Goal: Task Accomplishment & Management: Manage account settings

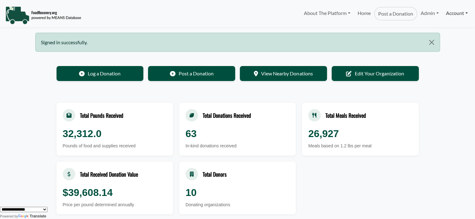
click at [444, 11] on link "Account" at bounding box center [456, 13] width 29 height 12
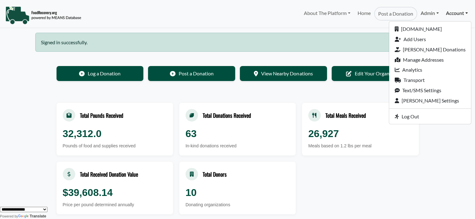
click at [433, 12] on link "Admin" at bounding box center [429, 13] width 25 height 12
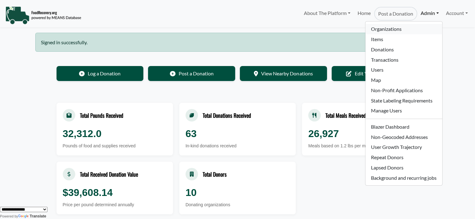
click at [402, 26] on link "Organizations" at bounding box center [403, 29] width 76 height 10
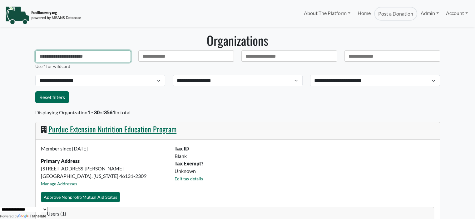
click at [78, 55] on input "text" at bounding box center [83, 57] width 96 height 12
type input "**********"
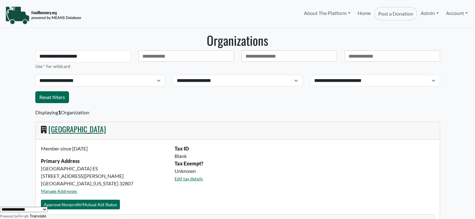
click at [79, 130] on link "[GEOGRAPHIC_DATA]" at bounding box center [76, 129] width 57 height 11
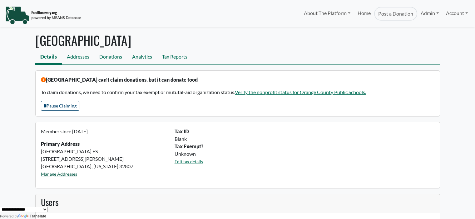
click at [54, 175] on link "Manage Addresses" at bounding box center [59, 174] width 36 height 5
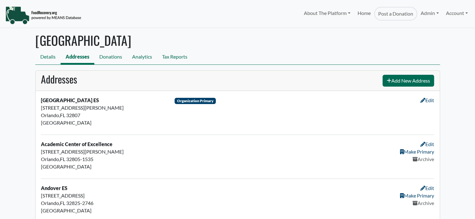
select select "Language Translate Widget"
click at [293, 47] on h1 "Orange County Public Schools" at bounding box center [237, 40] width 405 height 15
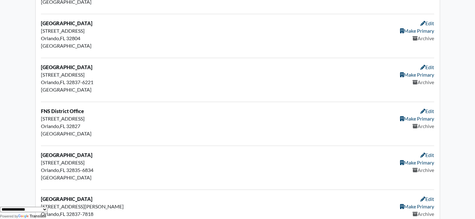
click at [425, 120] on link "Make Primary" at bounding box center [417, 119] width 34 height 6
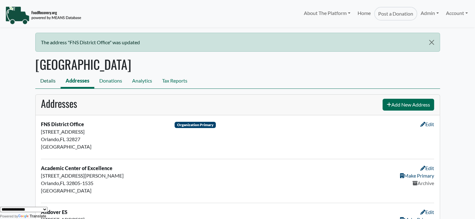
click at [40, 83] on link "Details" at bounding box center [47, 82] width 25 height 14
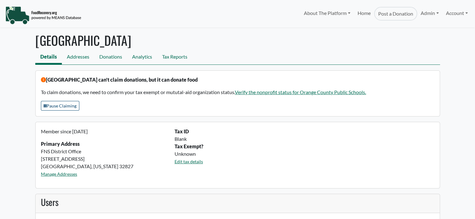
select select "Language Translate Widget"
